Goal: Transaction & Acquisition: Purchase product/service

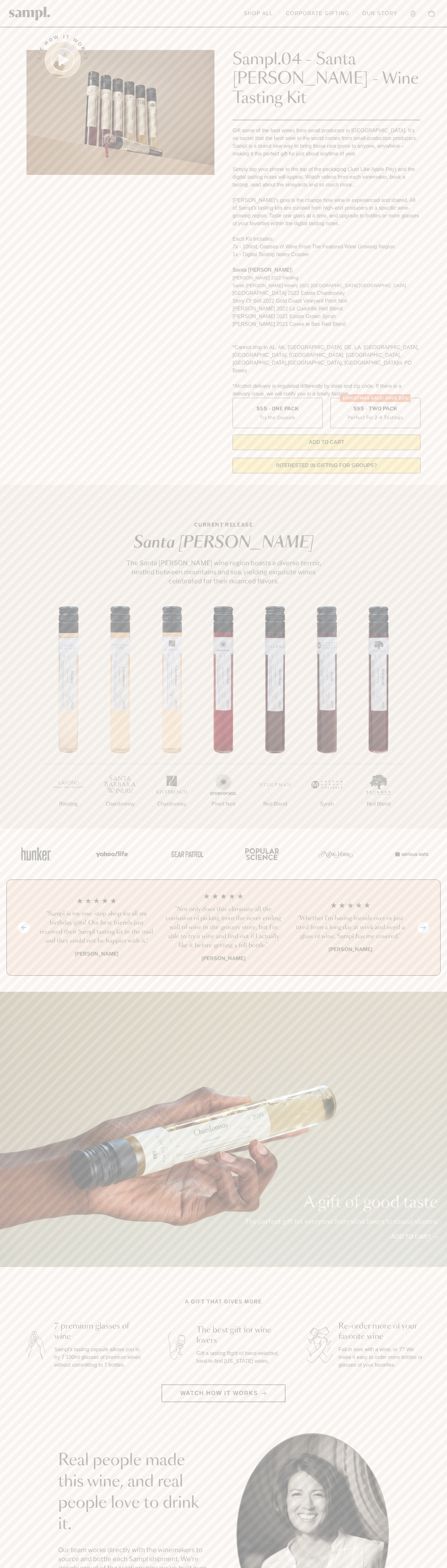
click at [305, 23] on header "Toggle navigation menu Shop All Corporate Gifting Our Story Account Story Shop …" at bounding box center [224, 13] width 447 height 27
click at [424, 992] on div "A gift of good taste The perfect gift for everyone from wine lovers to casual s…" at bounding box center [224, 1129] width 447 height 275
click at [274, 1567] on html "Skip to main content Toggle navigation menu Shop All Corporate Gifting Our Stor…" at bounding box center [224, 1304] width 447 height 2608
click at [27, 489] on section "CURRENT RELEASE [GEOGRAPHIC_DATA][PERSON_NAME] The [GEOGRAPHIC_DATA][PERSON_NAM…" at bounding box center [224, 657] width 447 height 343
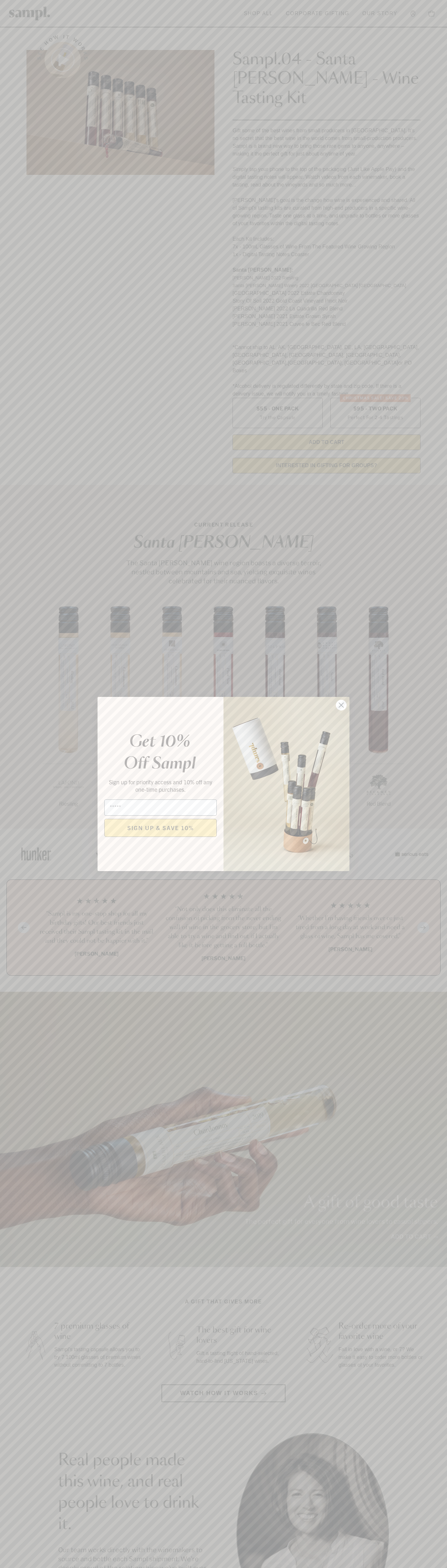
click at [341, 705] on icon "Close dialog" at bounding box center [341, 705] width 4 height 4
